Goal: Task Accomplishment & Management: Manage account settings

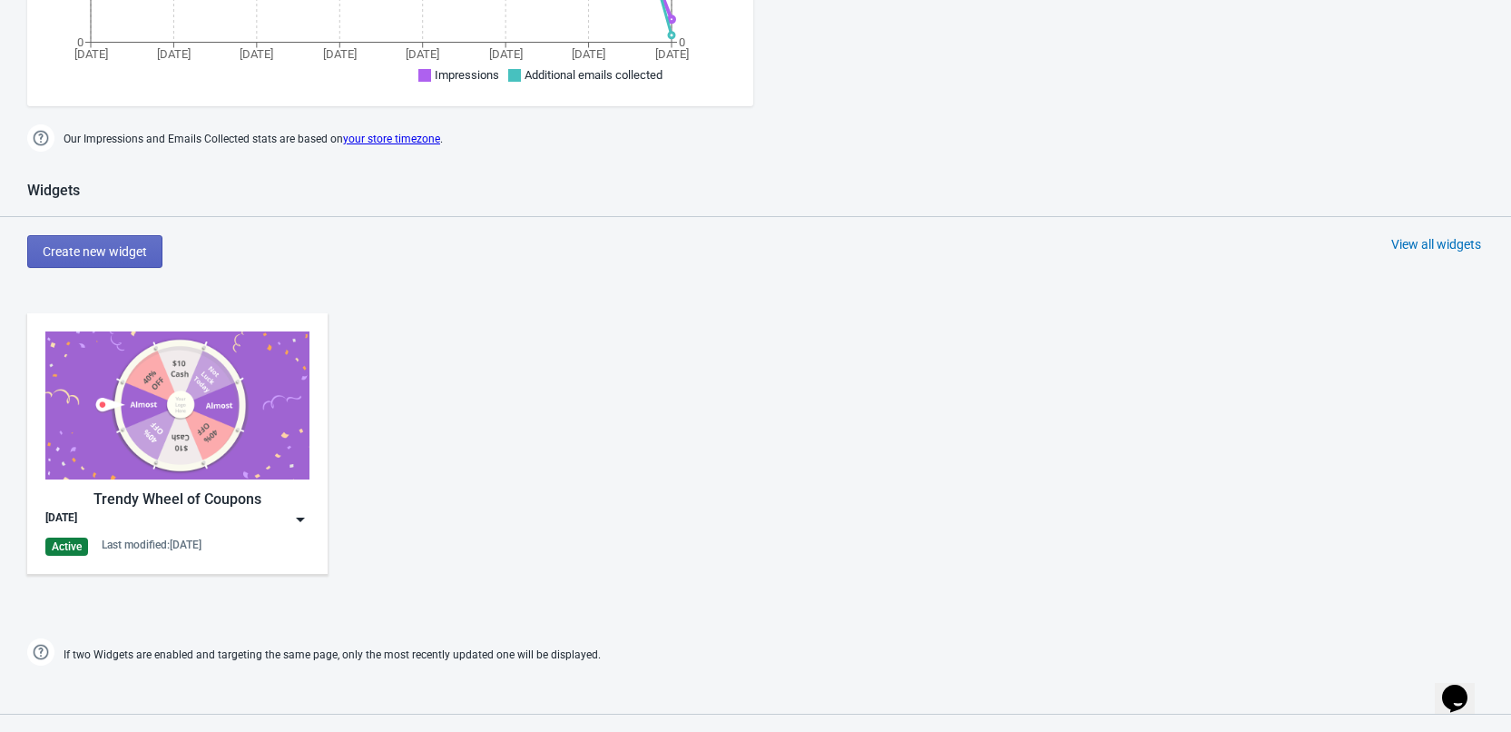
scroll to position [635, 0]
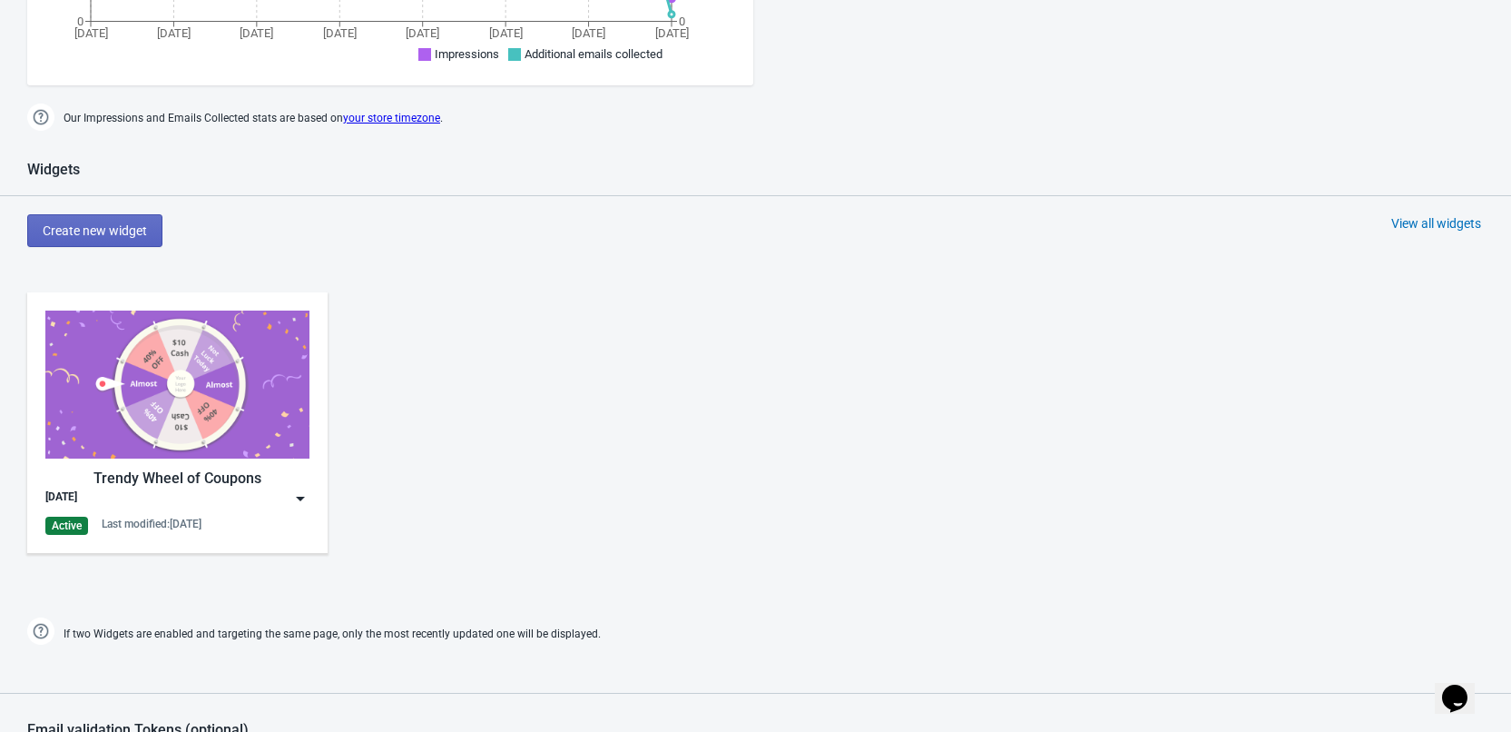
click at [297, 497] on img at bounding box center [300, 498] width 18 height 18
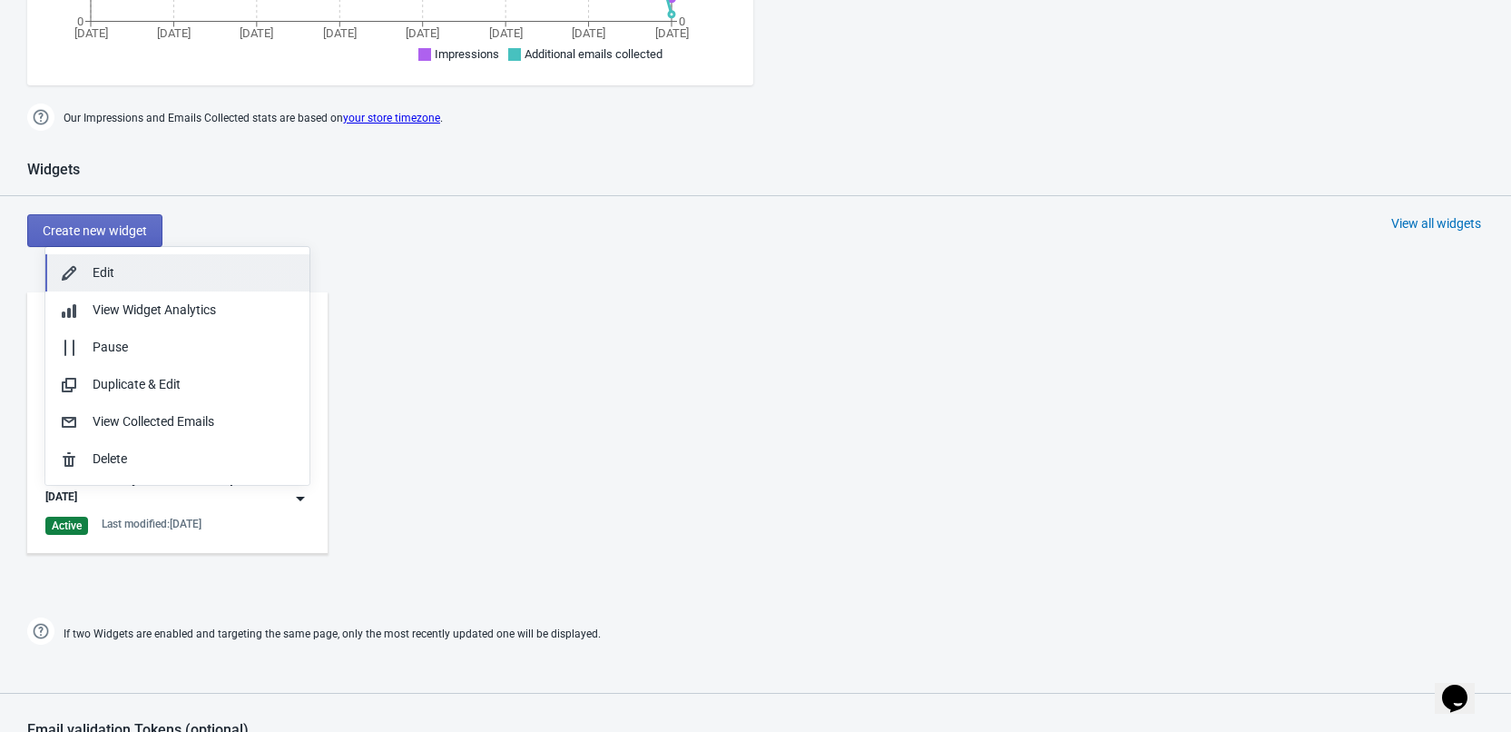
click at [103, 273] on div "Edit" at bounding box center [194, 272] width 202 height 19
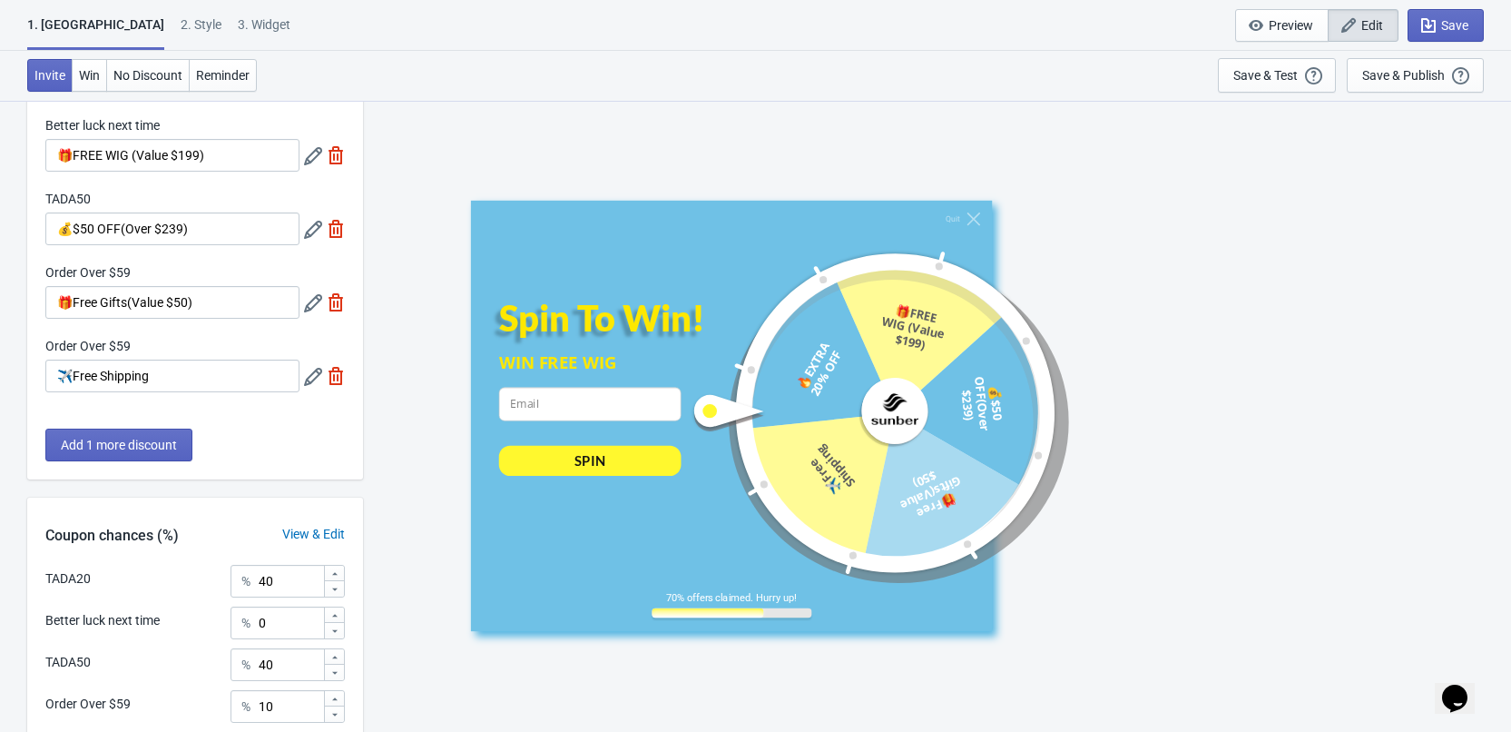
scroll to position [351, 0]
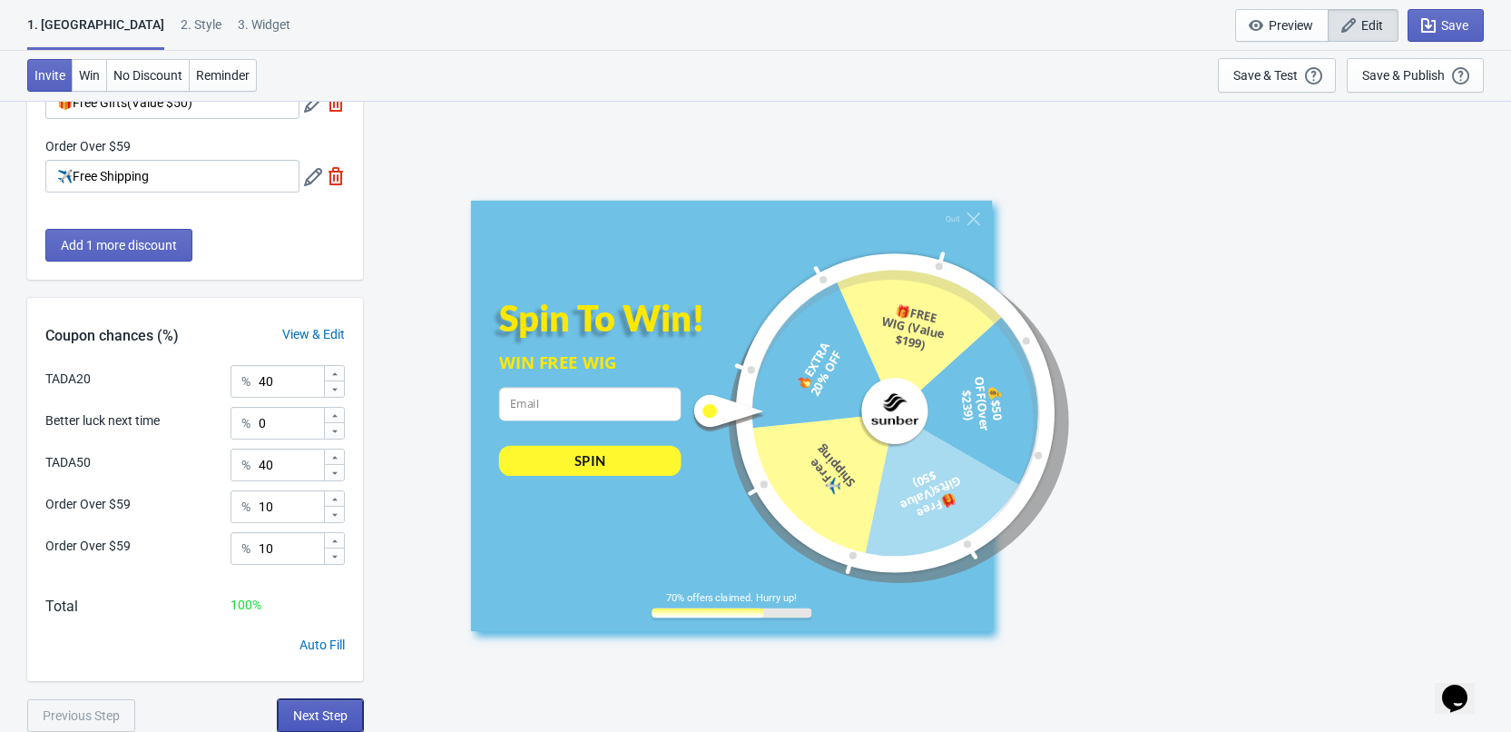
click at [317, 706] on button "Next Step" at bounding box center [320, 715] width 85 height 33
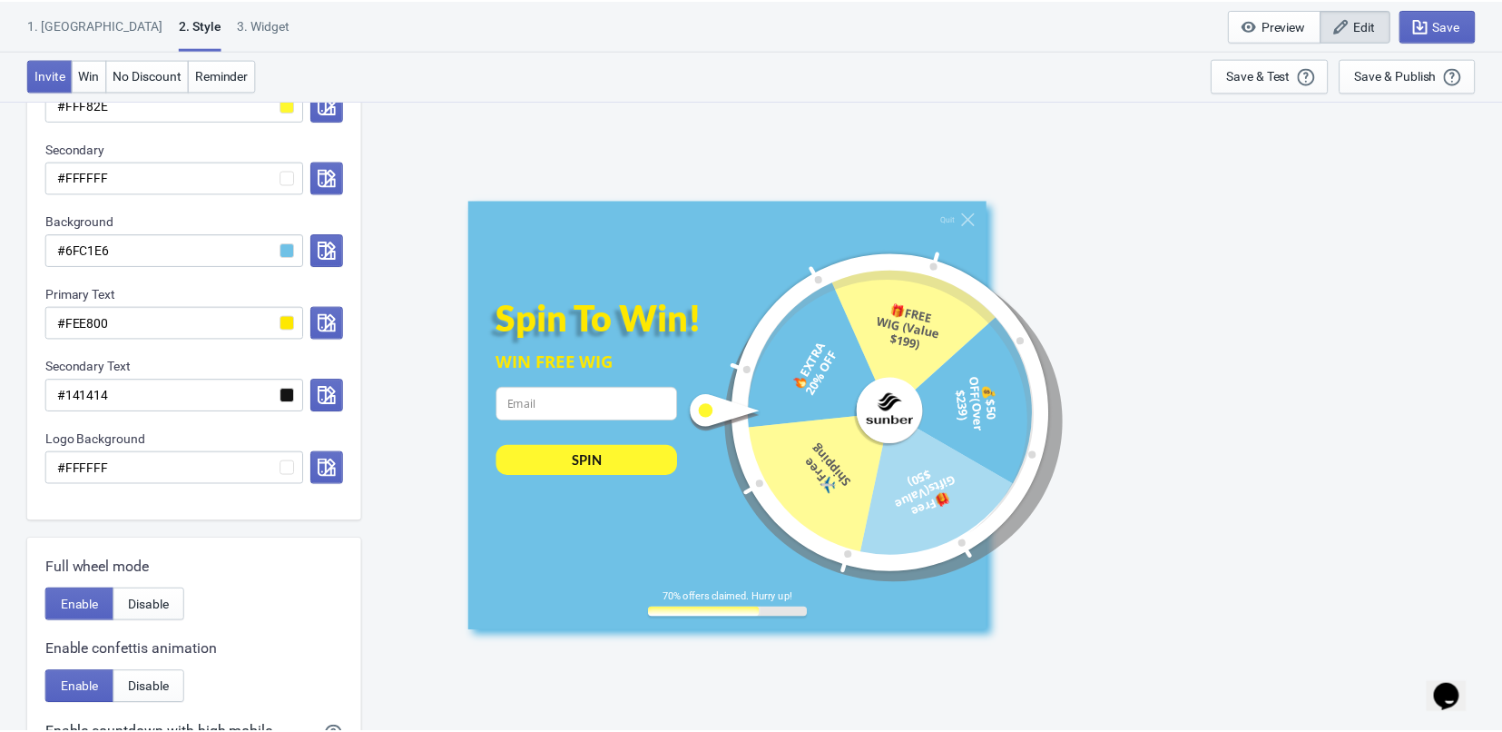
scroll to position [0, 0]
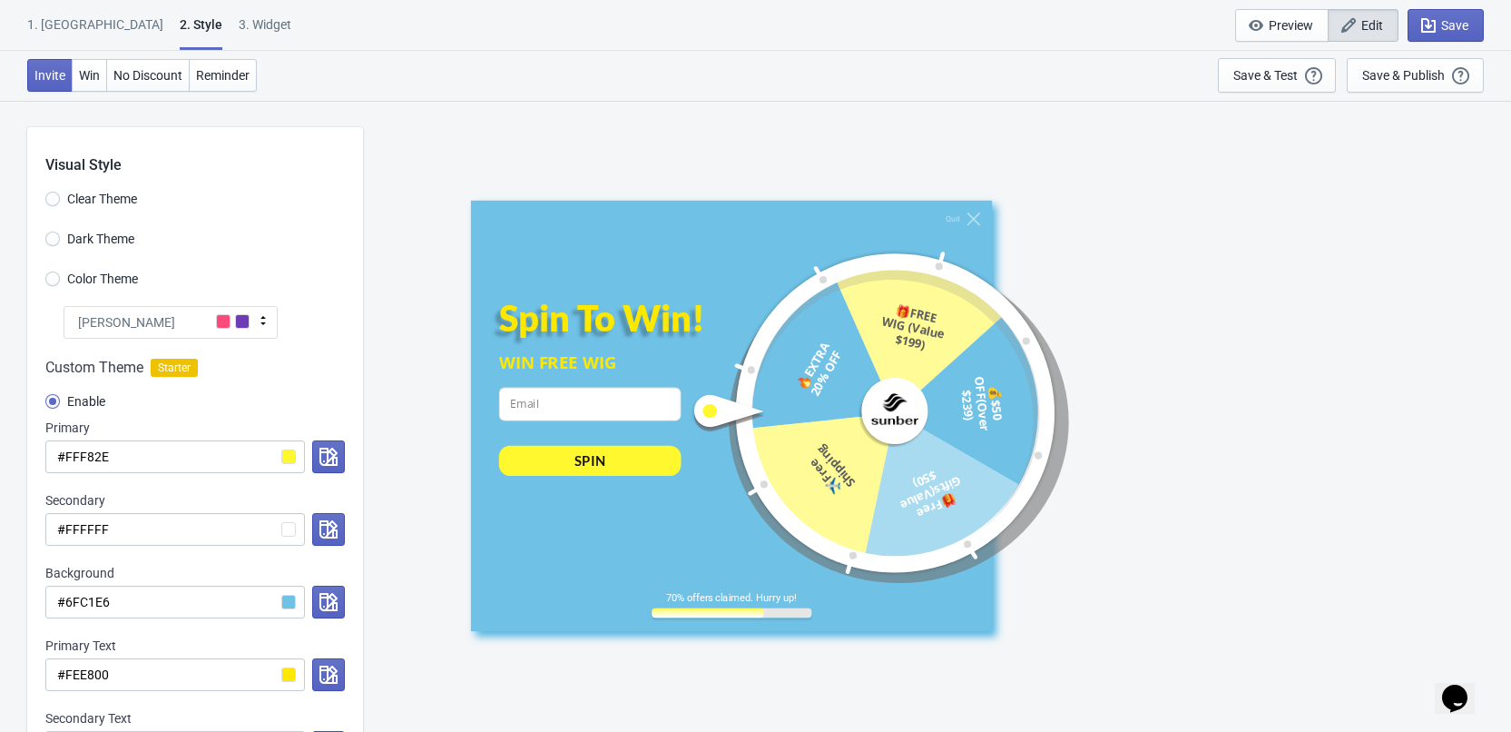
click at [179, 320] on div "[PERSON_NAME]" at bounding box center [171, 322] width 214 height 33
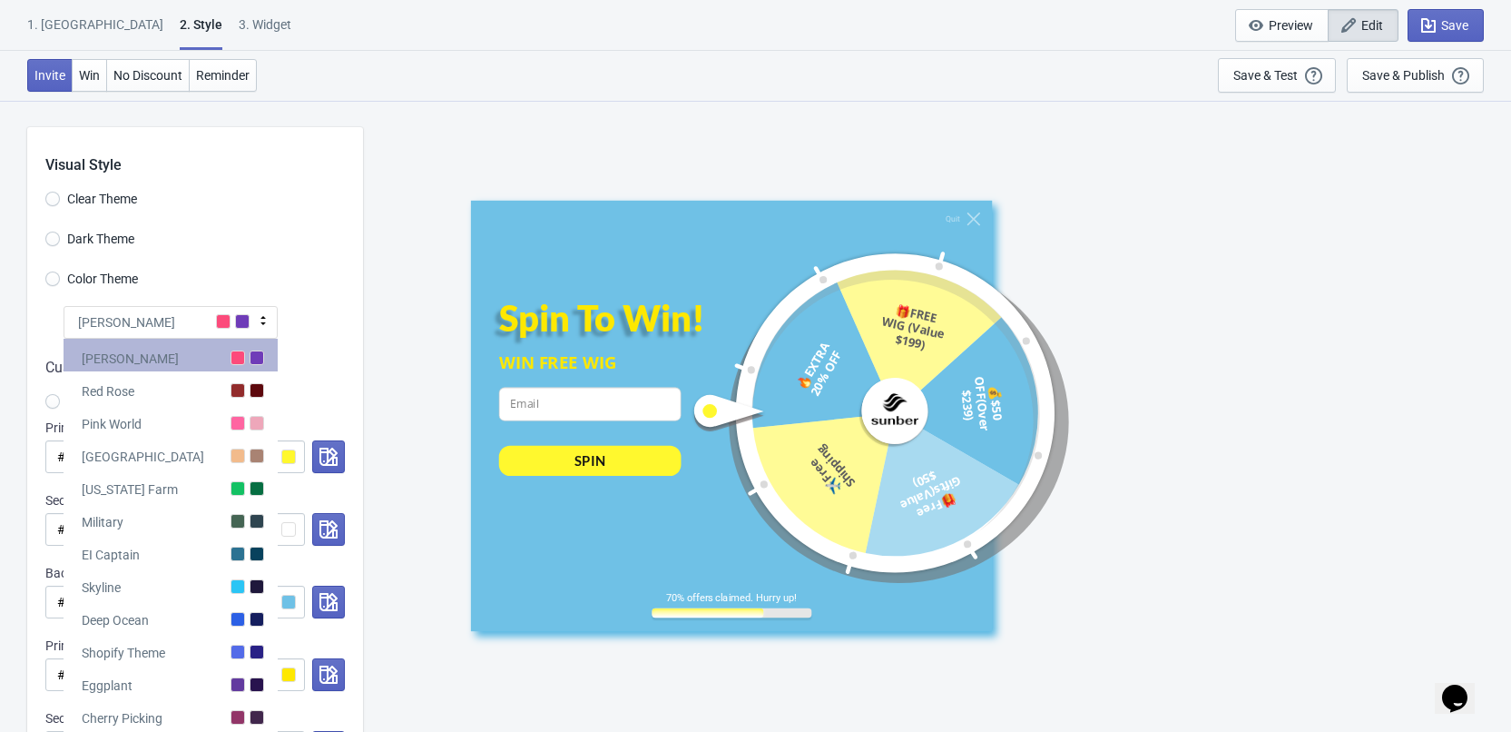
click at [182, 345] on div "[PERSON_NAME]" at bounding box center [171, 355] width 214 height 33
radio input "true"
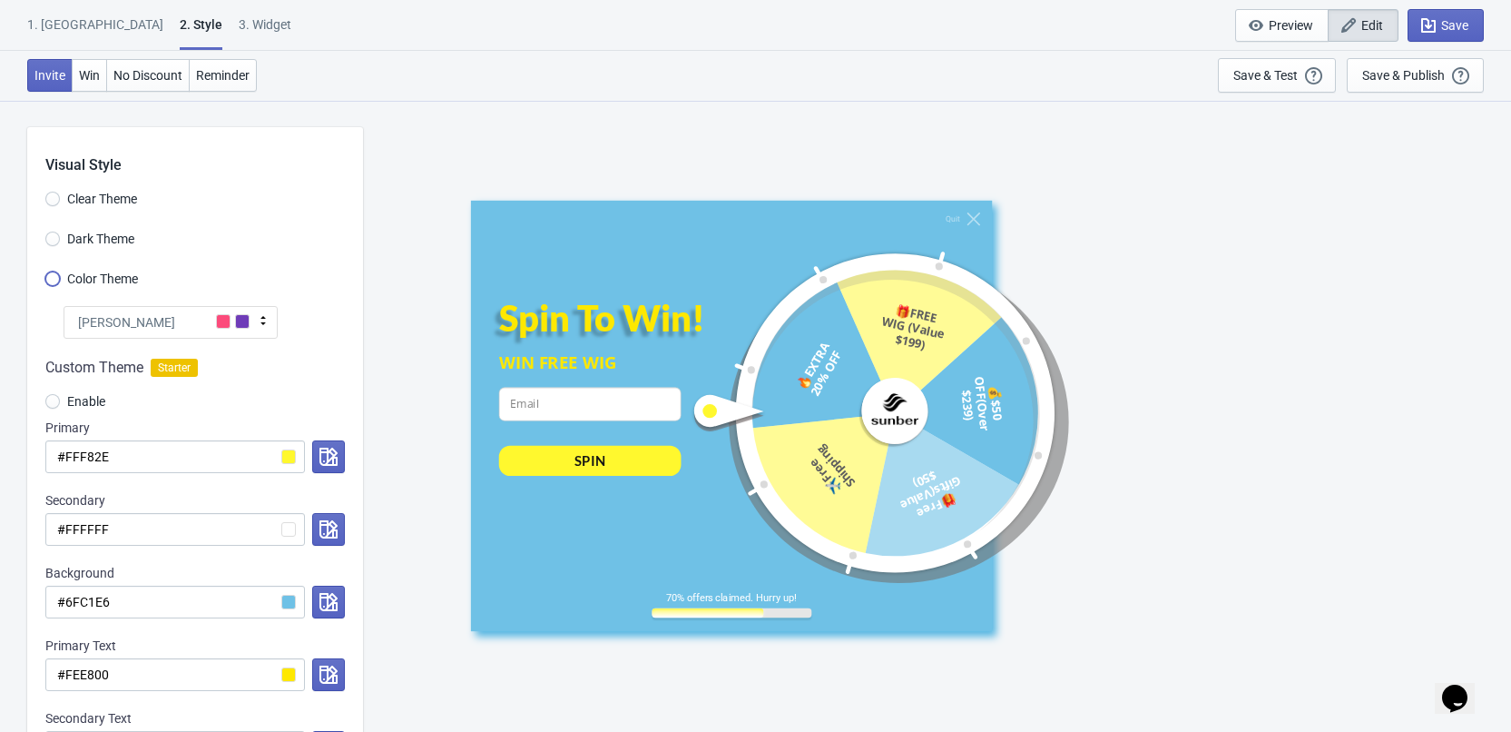
click at [51, 285] on input "Color Theme" at bounding box center [52, 287] width 15 height 33
radio input "true"
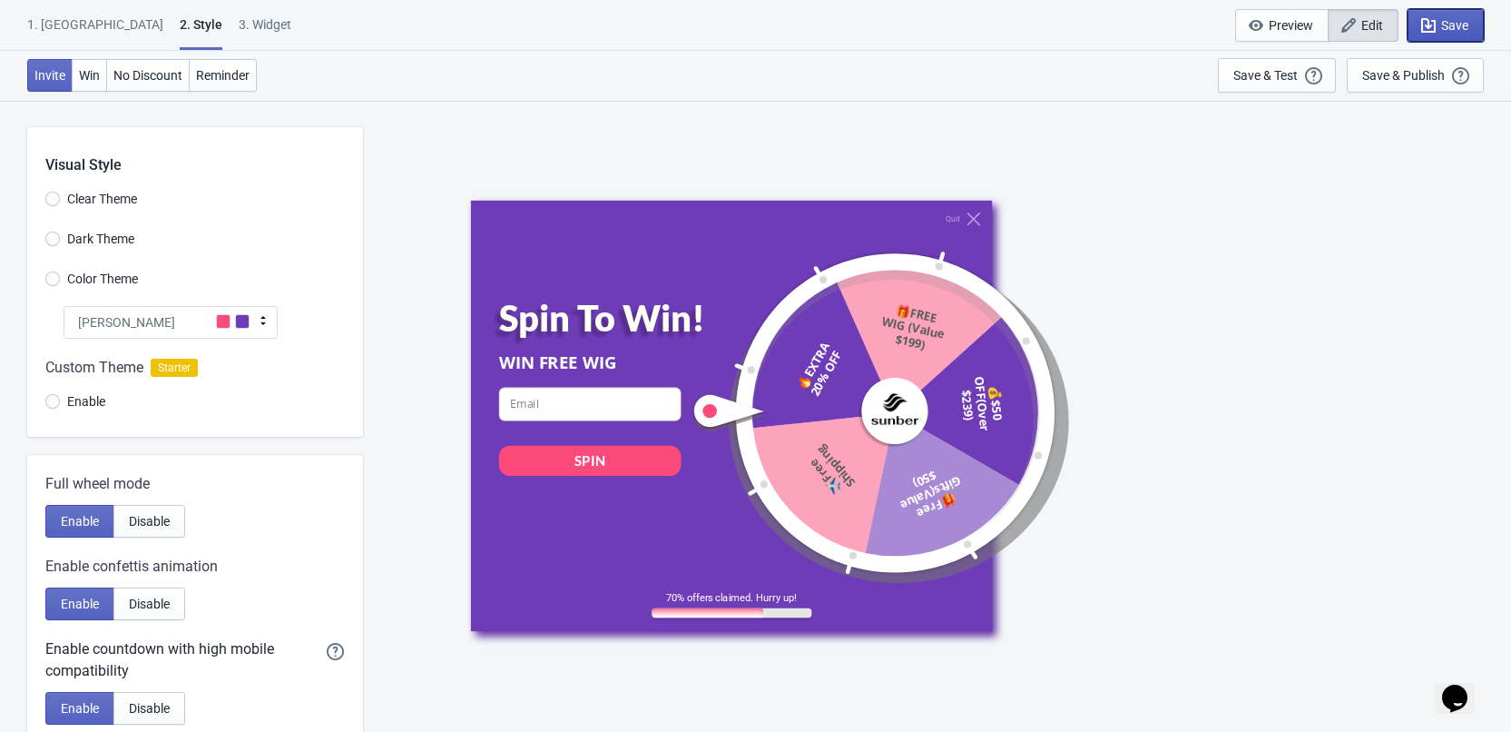
click at [1450, 20] on span "Save" at bounding box center [1455, 25] width 27 height 15
